Goal: Task Accomplishment & Management: Manage account settings

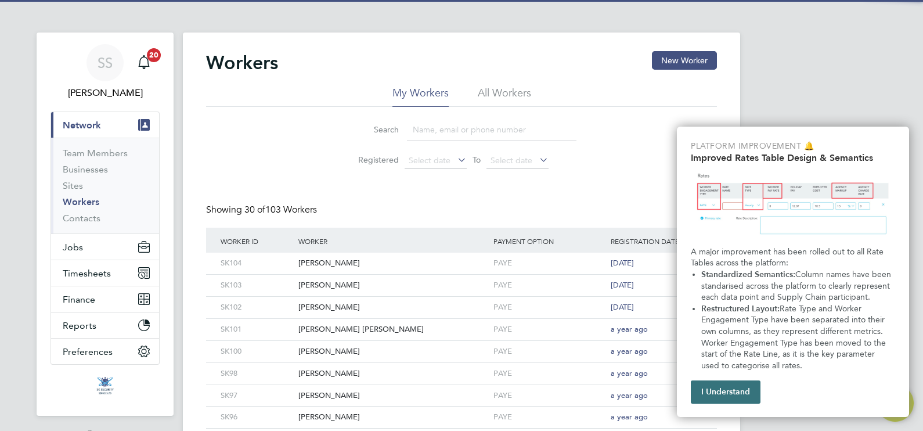
click at [726, 389] on button "I Understand" at bounding box center [726, 391] width 70 height 23
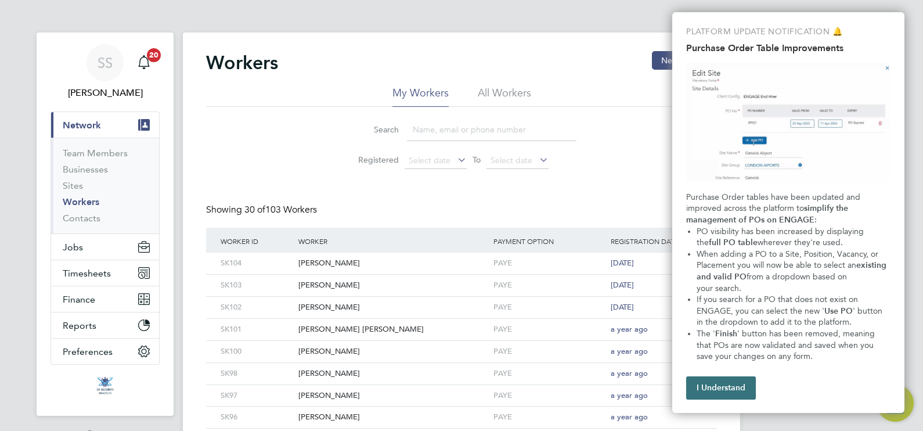
click at [731, 388] on button "I Understand" at bounding box center [721, 387] width 70 height 23
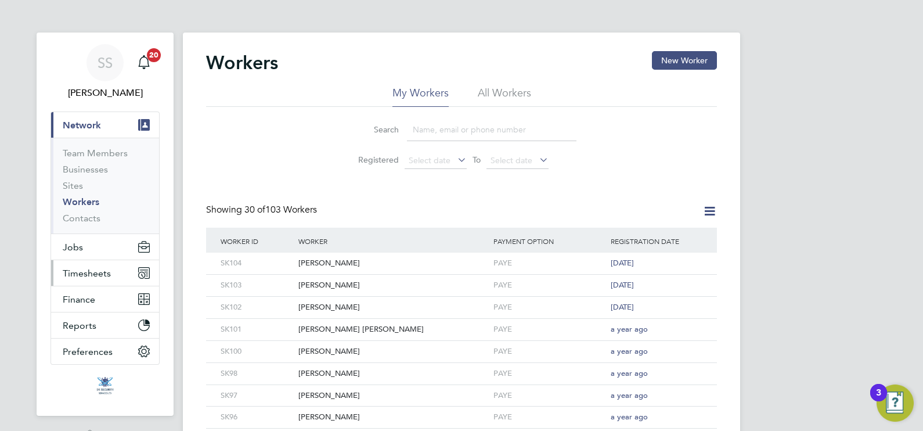
click at [105, 265] on button "Timesheets" at bounding box center [105, 273] width 108 height 26
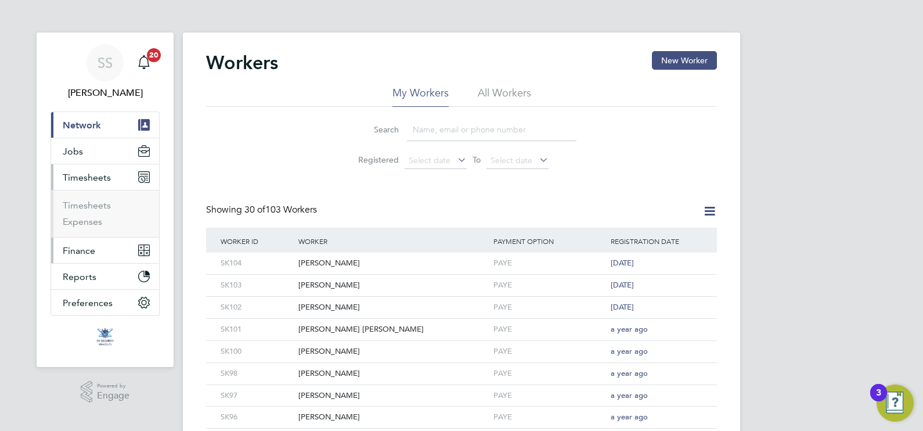
click at [90, 250] on span "Finance" at bounding box center [79, 250] width 33 height 11
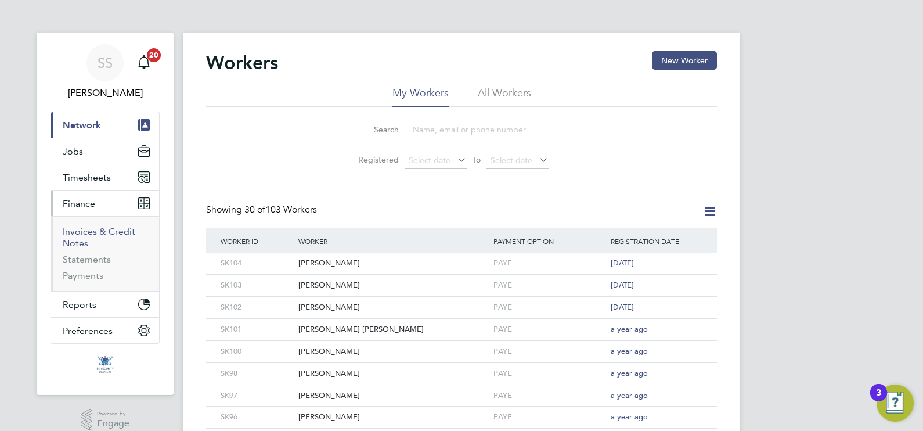
click at [81, 237] on link "Invoices & Credit Notes" at bounding box center [99, 237] width 73 height 23
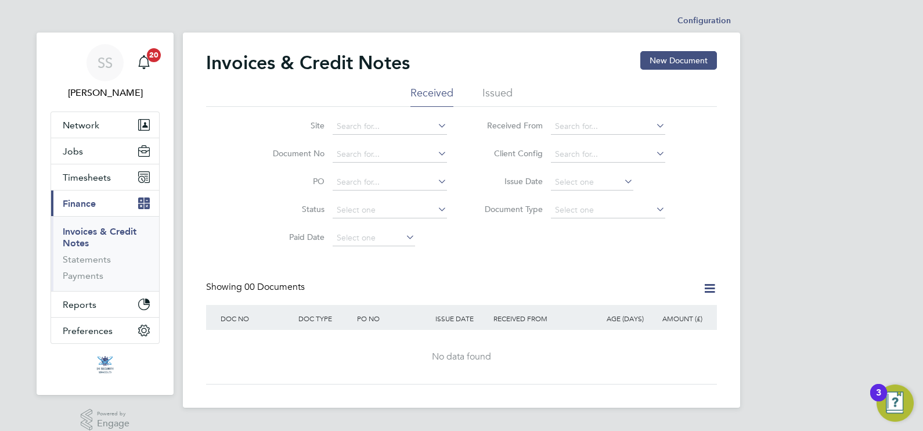
click at [500, 91] on li "Issued" at bounding box center [497, 96] width 30 height 21
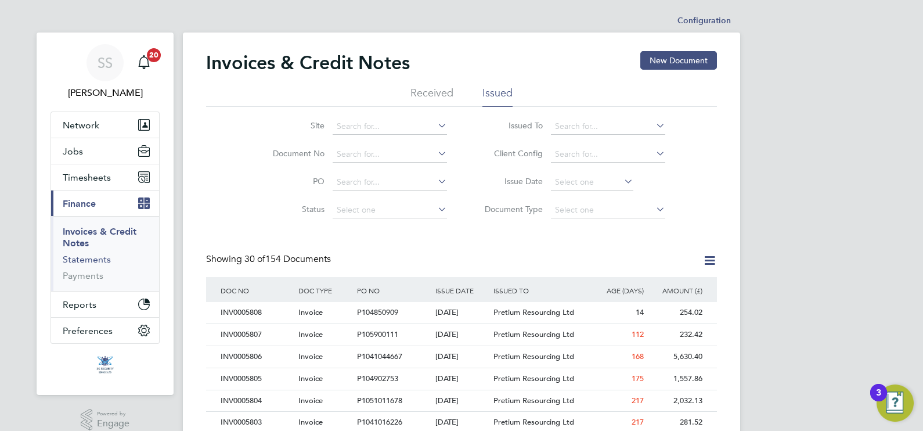
click at [91, 259] on link "Statements" at bounding box center [87, 259] width 48 height 11
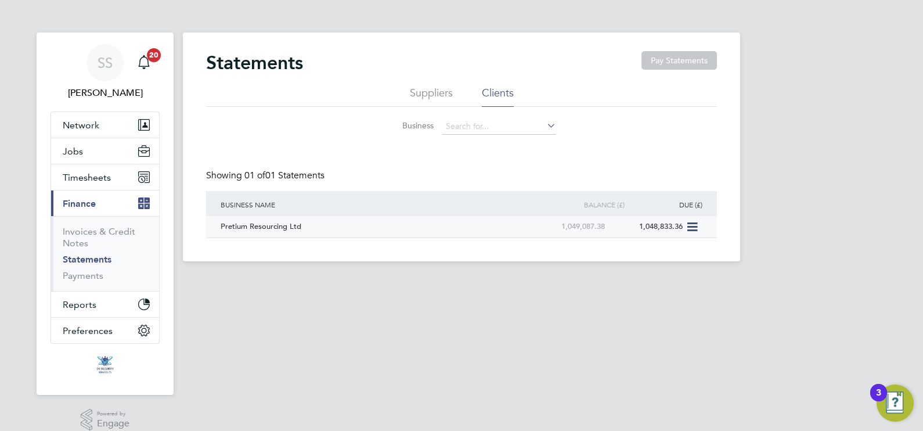
click at [694, 227] on icon at bounding box center [691, 227] width 12 height 14
click at [630, 280] on html "SS [PERSON_NAME] Notifications 20 Applications: Network Team Members Businesses…" at bounding box center [461, 140] width 923 height 280
click at [88, 125] on span "Network" at bounding box center [81, 125] width 37 height 11
